Goal: Check status

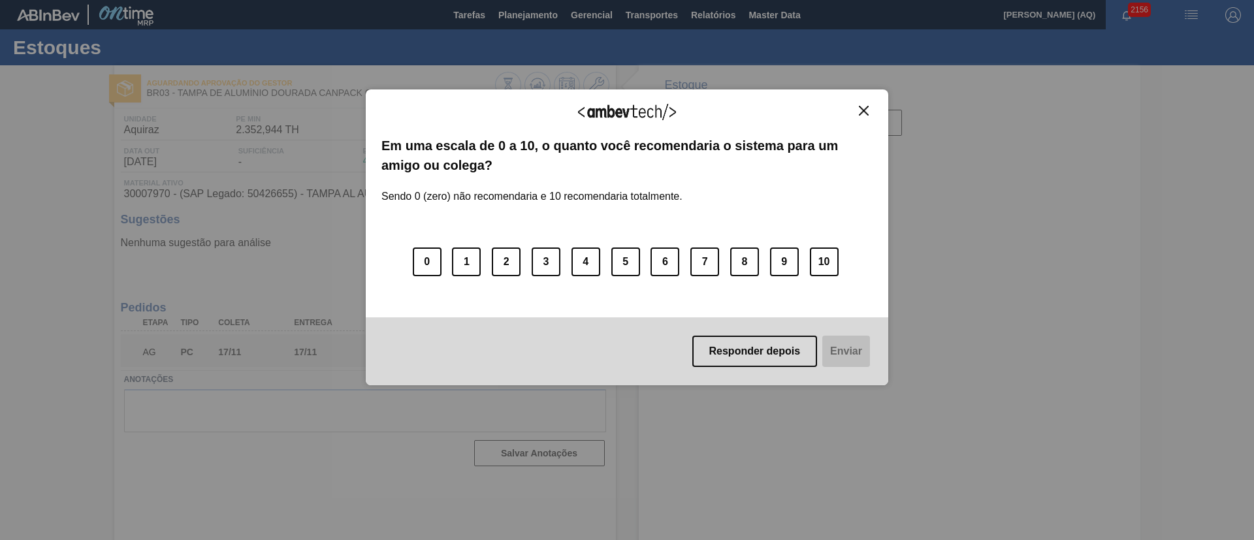
click at [864, 114] on img "Close" at bounding box center [864, 111] width 10 height 10
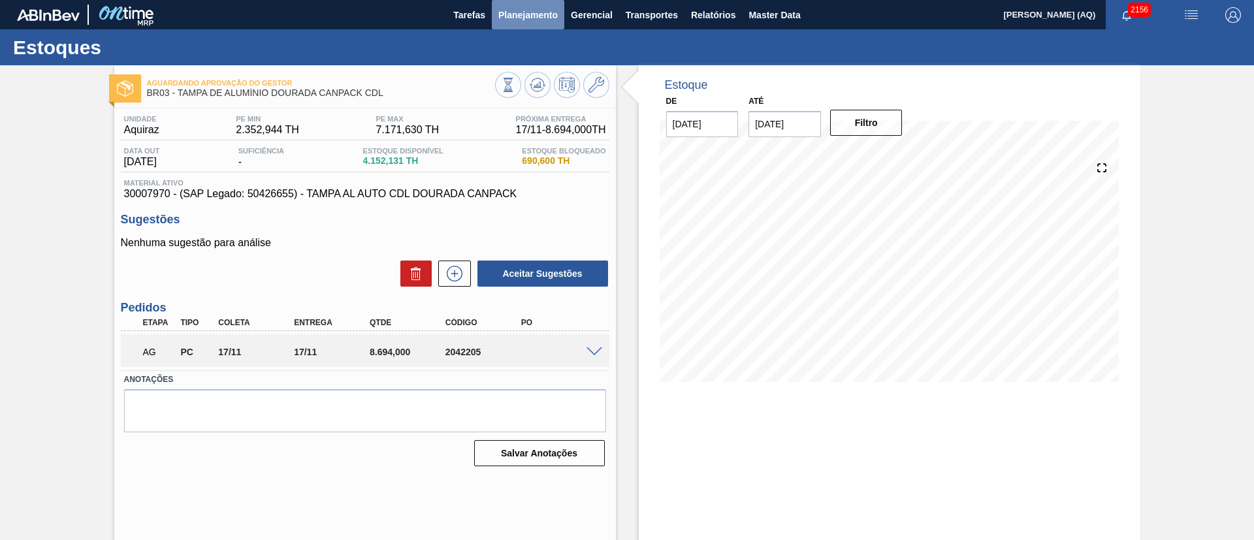
click at [517, 10] on span "Planejamento" at bounding box center [527, 15] width 59 height 16
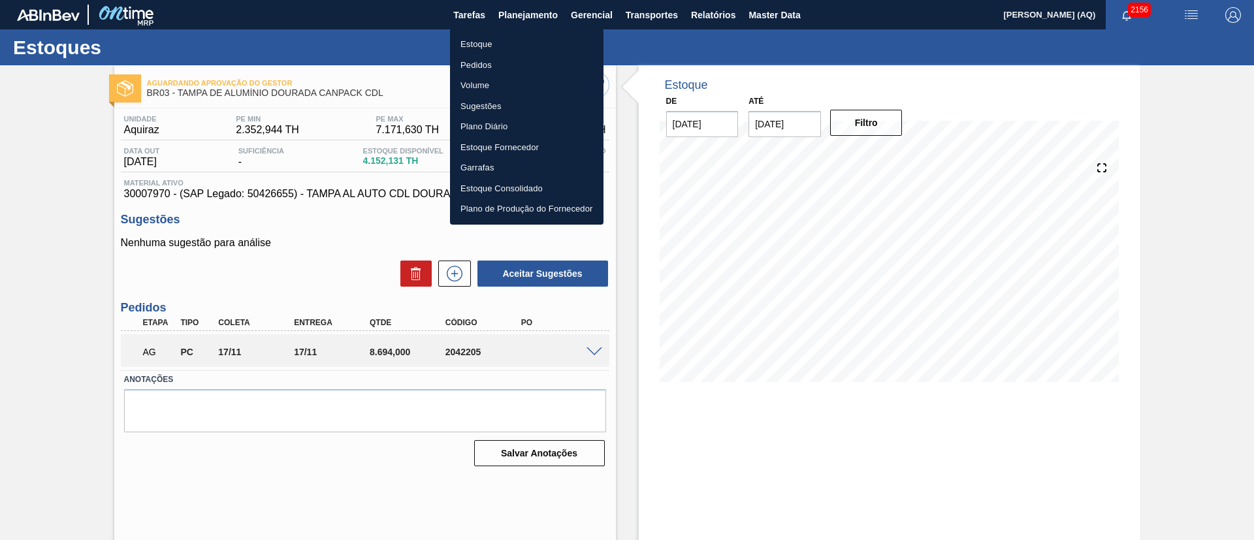
click at [87, 370] on div at bounding box center [627, 270] width 1254 height 540
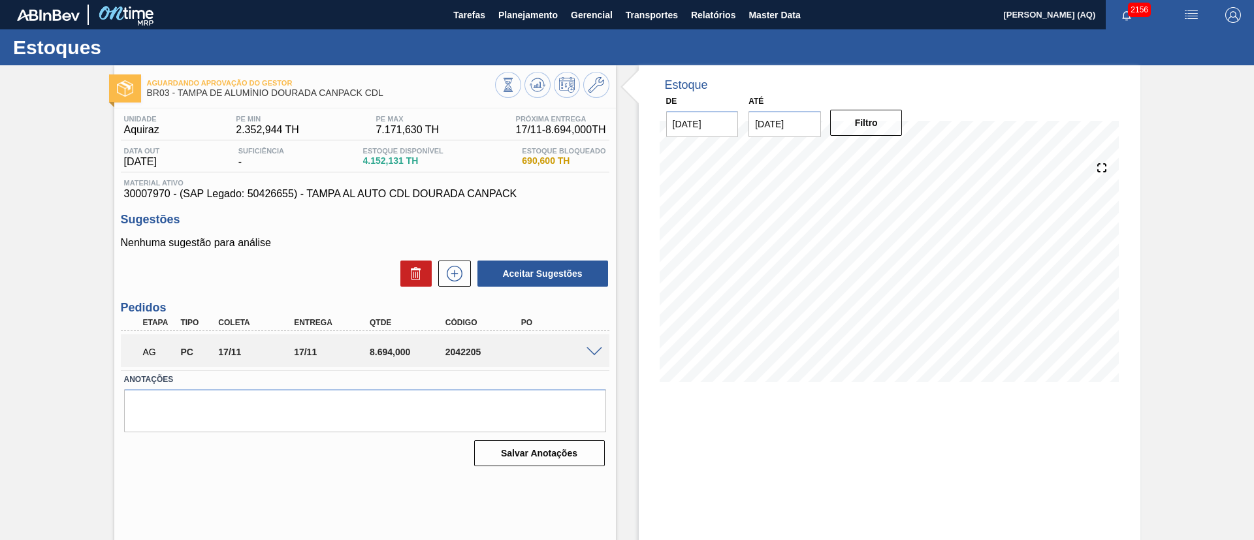
click at [786, 131] on input "[DATE]" at bounding box center [785, 124] width 73 height 26
click at [892, 153] on button "Next Month" at bounding box center [894, 155] width 9 height 9
click at [763, 307] on div "30" at bounding box center [764, 304] width 18 height 18
type input "[DATE]"
click at [869, 118] on button "Filtro" at bounding box center [866, 123] width 73 height 26
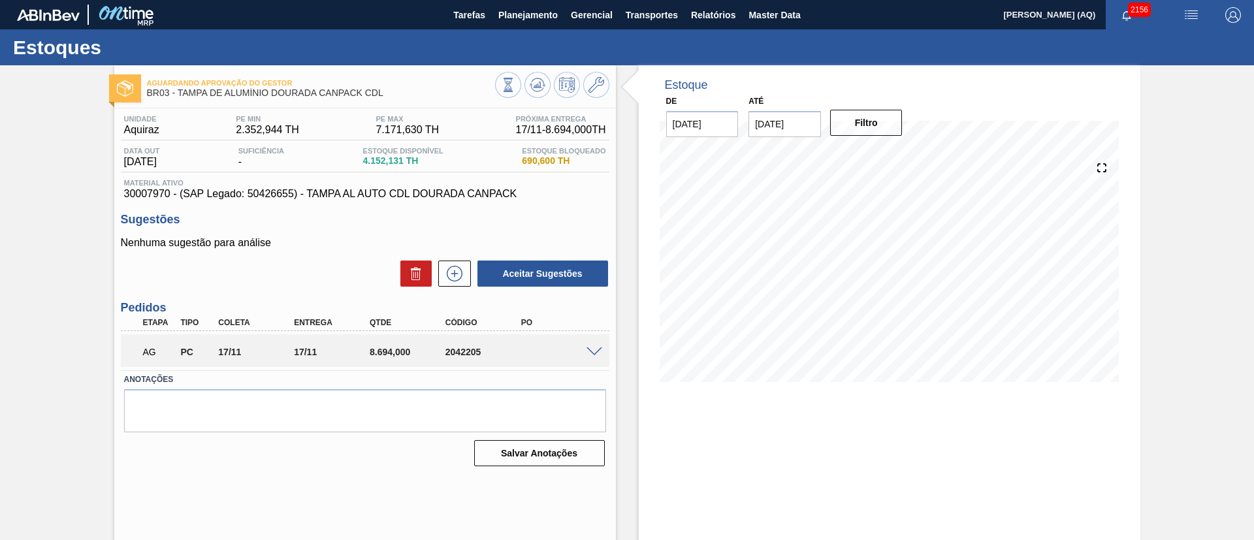
click at [103, 267] on div "Aguardando Aprovação do Gestor BR03 - [GEOGRAPHIC_DATA] DE ALUMÍNIO DOURADA CAN…" at bounding box center [627, 313] width 1254 height 496
click at [1042, 98] on div "Estoque De [DATE] Até [DATE] Filtro 21/11 Projeção de Estoque 1,866.371 [DOMAIN…" at bounding box center [890, 233] width 502 height 336
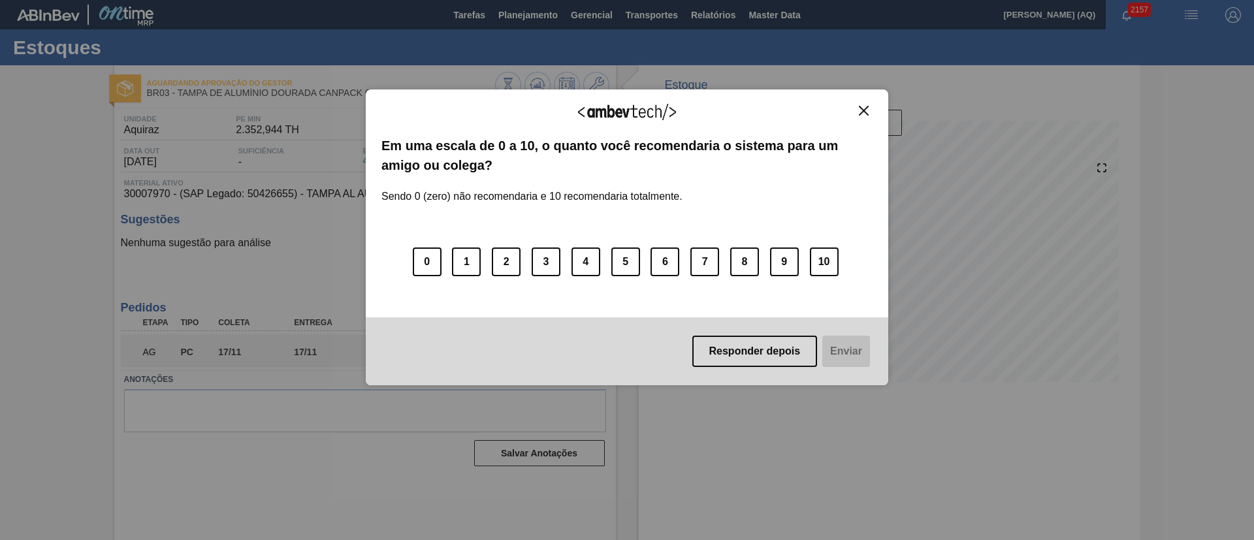
click at [863, 112] on img "Close" at bounding box center [864, 111] width 10 height 10
click at [865, 107] on img "Close" at bounding box center [864, 111] width 10 height 10
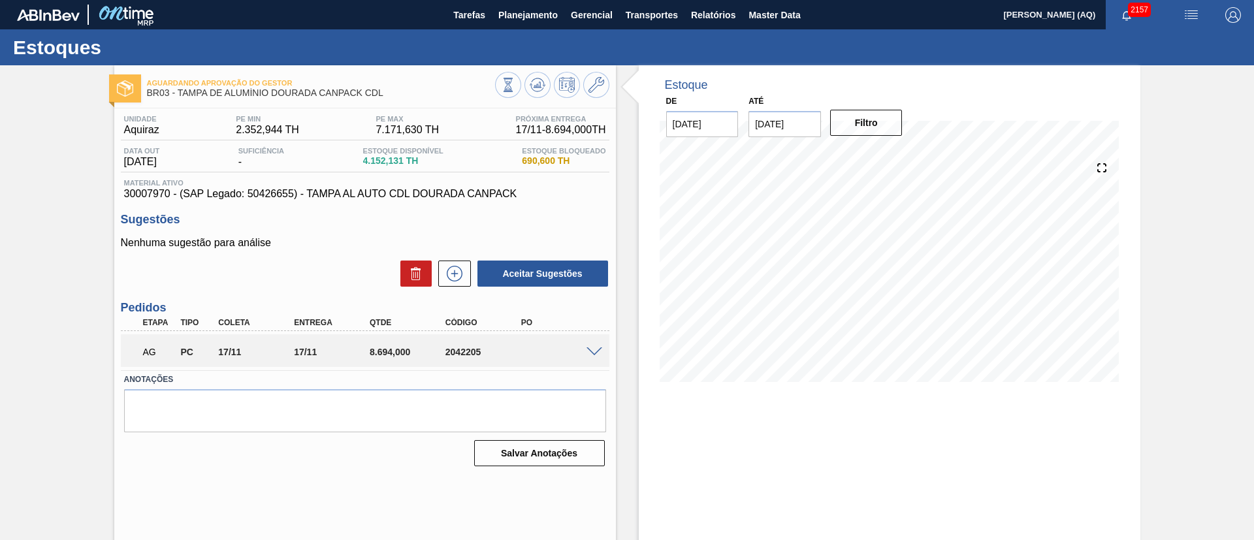
click at [980, 93] on div "Estoque De [DATE] Até [DATE] Filtro 21/11 Projeção de Estoque 1,866.371 [DOMAIN…" at bounding box center [890, 233] width 502 height 336
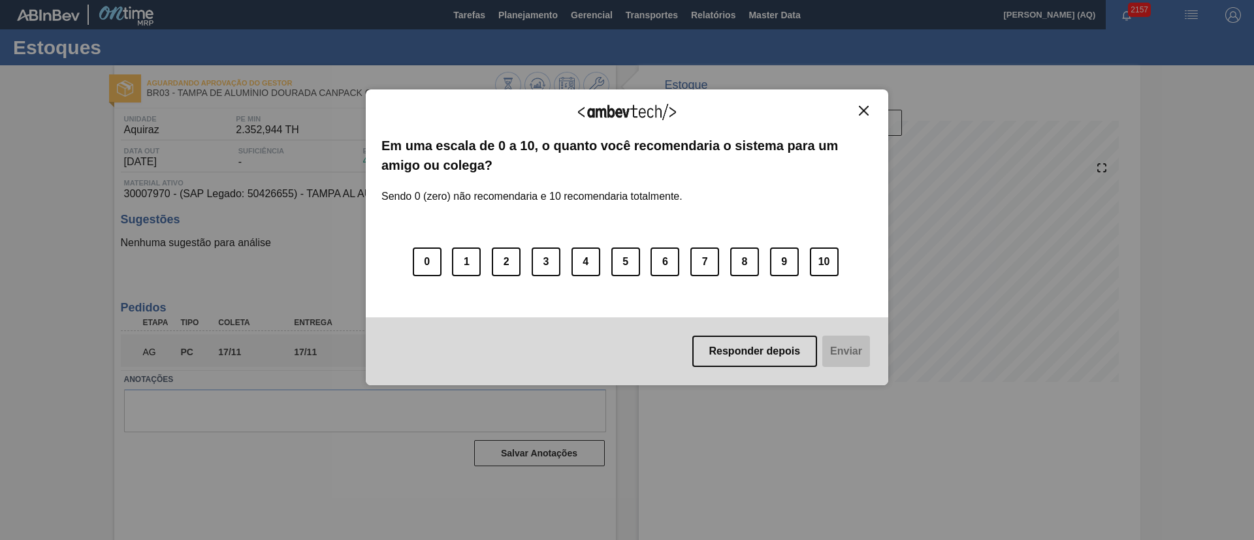
click at [868, 110] on img "Close" at bounding box center [864, 111] width 10 height 10
click at [865, 110] on img "Close" at bounding box center [864, 111] width 10 height 10
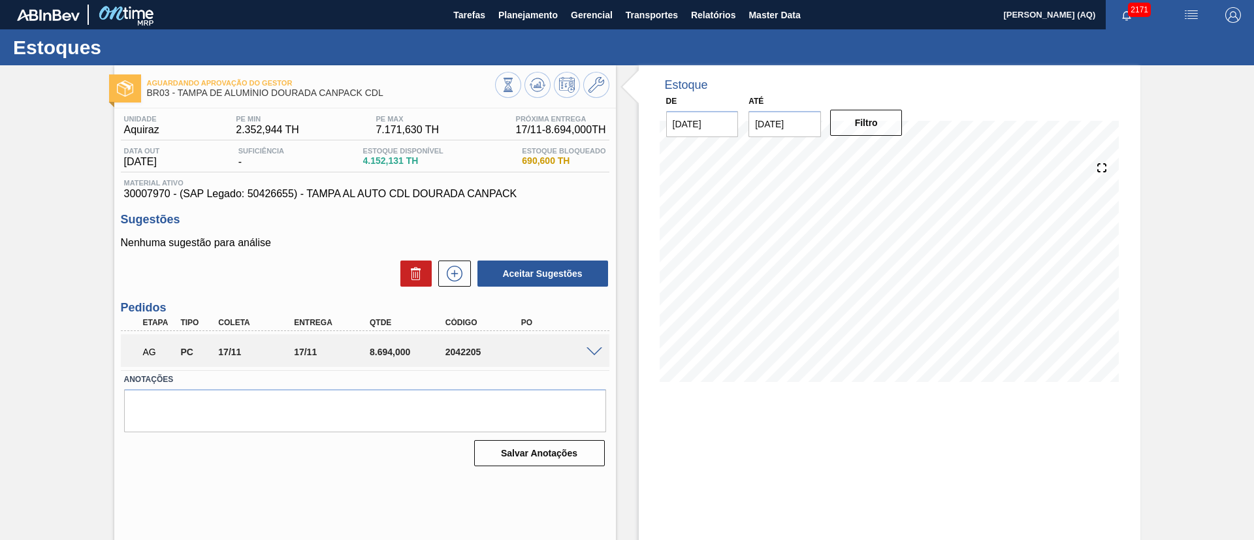
click at [975, 88] on div at bounding box center [968, 85] width 314 height 14
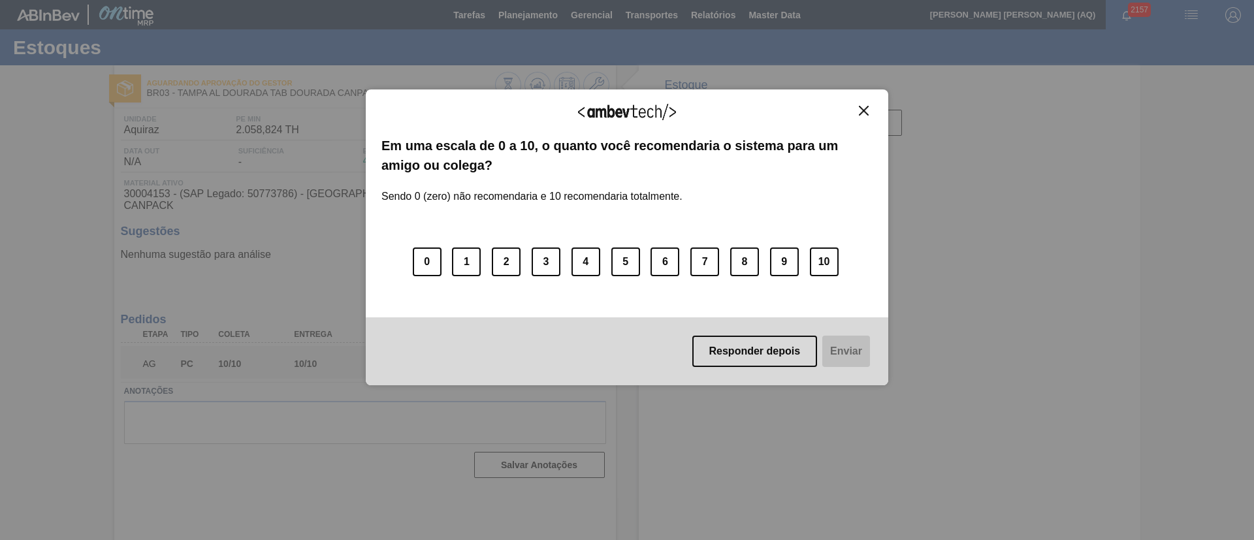
click at [864, 108] on img "Close" at bounding box center [864, 111] width 10 height 10
